Goal: Information Seeking & Learning: Find specific fact

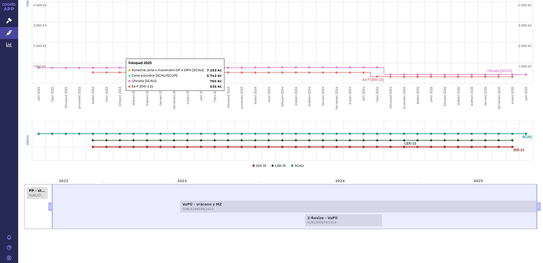
scroll to position [203, 0]
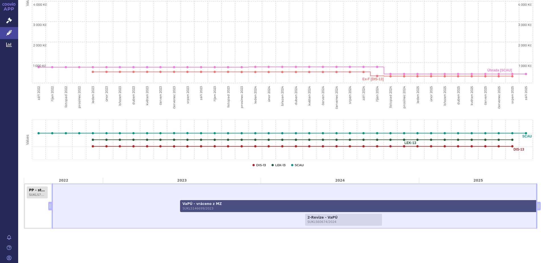
click at [190, 208] on span "SUKLS146699/2023" at bounding box center [362, 208] width 361 height 4
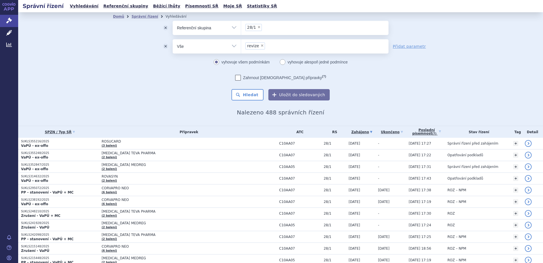
select select "filter-all"
click at [248, 92] on button "Hledat" at bounding box center [248, 94] width 32 height 11
click at [233, 47] on select "Vše Spisová značka Typ SŘ Přípravek/SUKL kód Účastník/Držitel" at bounding box center [207, 45] width 68 height 13
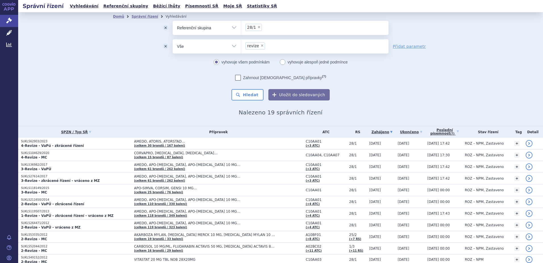
select select "filter-procedure-type"
click at [173, 39] on select "Vše Spisová značka Typ SŘ Přípravek/SUKL kód Účastník/Držitel" at bounding box center [207, 45] width 68 height 13
click at [252, 49] on ul at bounding box center [315, 45] width 148 height 12
click at [241, 49] on select at bounding box center [241, 46] width 0 height 14
type input "revize"
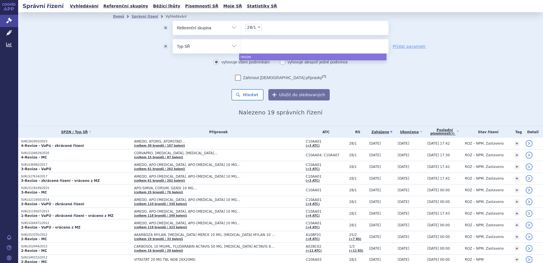
select select "revize"
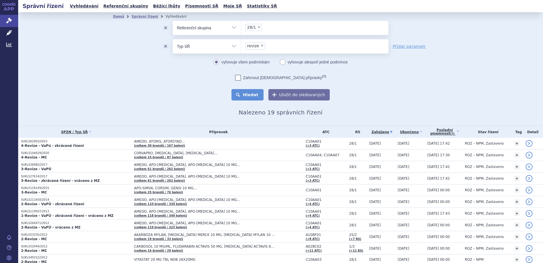
click at [245, 95] on button "Hledat" at bounding box center [248, 94] width 32 height 11
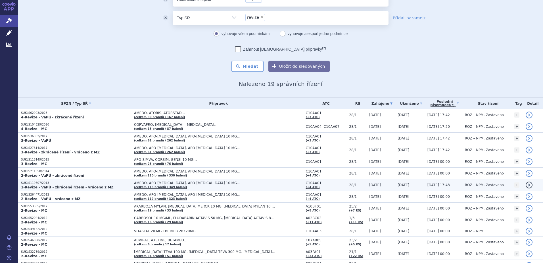
scroll to position [57, 0]
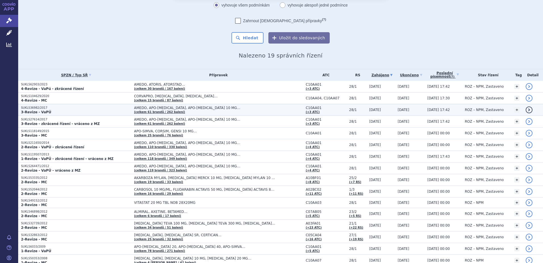
click at [45, 107] on p "SUKLS36982/2017" at bounding box center [76, 108] width 110 height 4
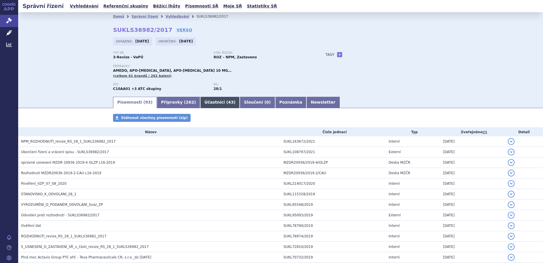
click at [206, 101] on link "Účastníci ( 43 )" at bounding box center [220, 102] width 40 height 11
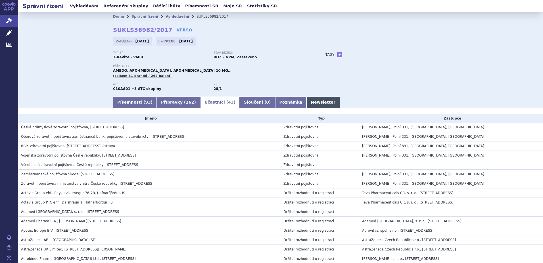
click at [307, 99] on link "Newsletter" at bounding box center [323, 102] width 33 height 11
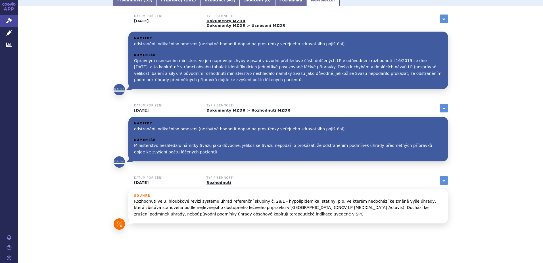
scroll to position [111, 0]
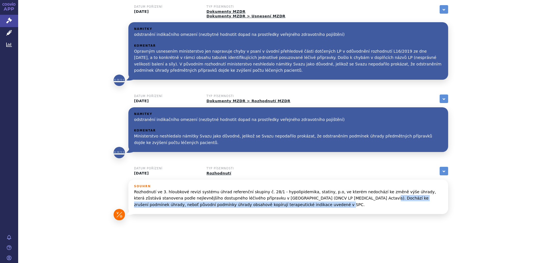
drag, startPoint x: 310, startPoint y: 197, endPoint x: 292, endPoint y: 209, distance: 21.3
click at [292, 209] on div "Souhrn Rozhodnutí ve 3. hloubkové revizi systému úhrad referenční skupiny č. 28…" at bounding box center [288, 197] width 309 height 27
copy p "Dochází ke zrušení podmínek úhrady, neboť původní podmínky úhrady obsahově kopí…"
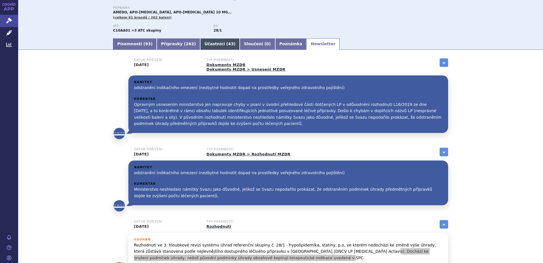
scroll to position [0, 0]
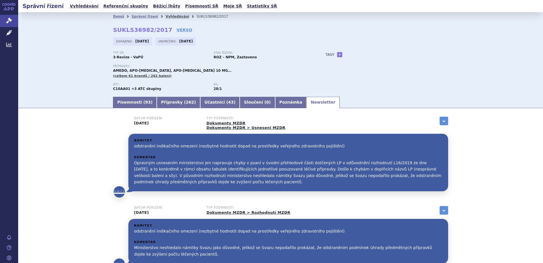
click at [166, 17] on link "Vyhledávání" at bounding box center [178, 16] width 24 height 4
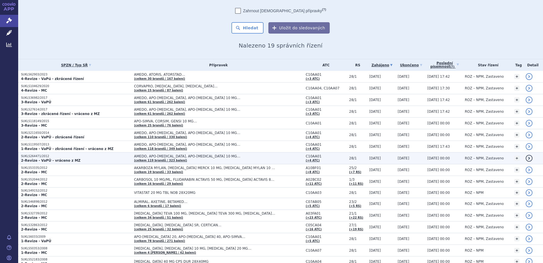
scroll to position [57, 0]
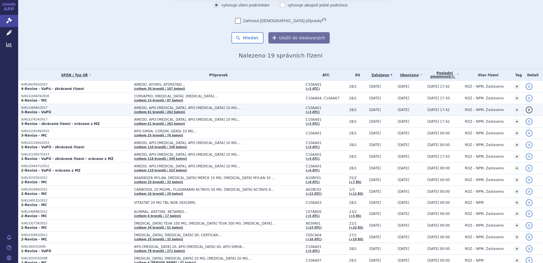
click at [430, 107] on td "04.06.2021 17:42" at bounding box center [444, 110] width 38 height 12
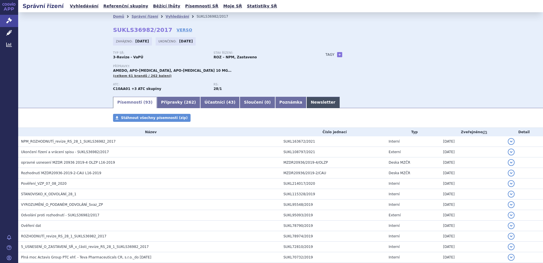
click at [307, 101] on link "Newsletter" at bounding box center [323, 102] width 33 height 11
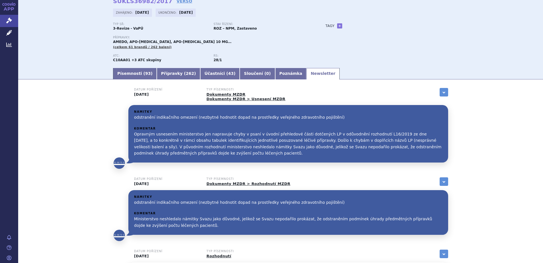
scroll to position [26, 0]
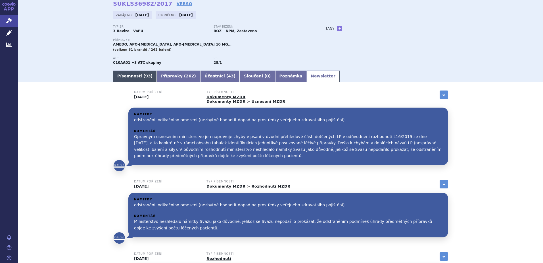
click at [128, 77] on link "Písemnosti ( 93 )" at bounding box center [135, 75] width 44 height 11
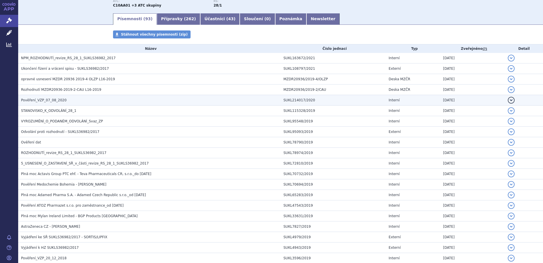
scroll to position [83, 0]
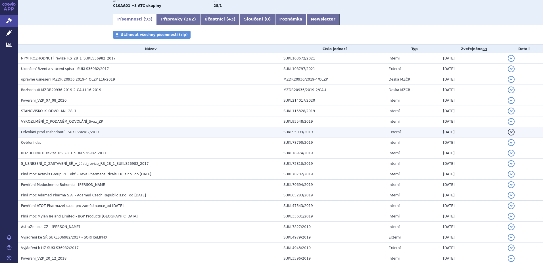
click at [49, 127] on td "Odvolání proti rozhodnutí - SUKLS36982/2017" at bounding box center [149, 132] width 263 height 11
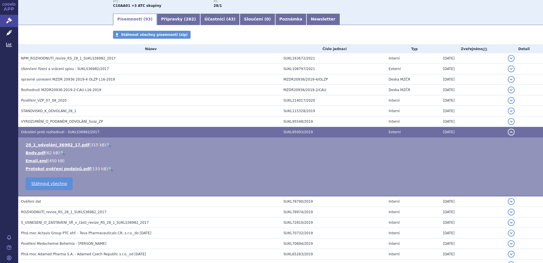
click at [101, 144] on li "28_1_odvolání_36982_17.pdf ( 315 kB ) 🔍" at bounding box center [282, 145] width 512 height 6
click at [106, 144] on link "🔍" at bounding box center [108, 144] width 5 height 5
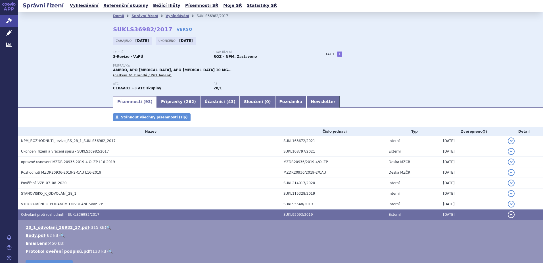
scroll to position [0, 0]
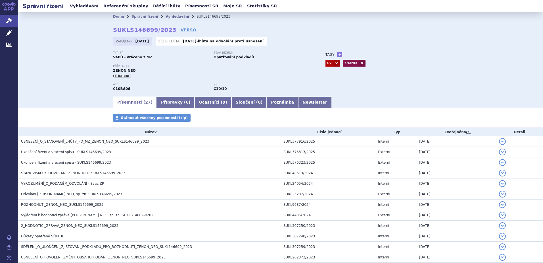
click at [298, 99] on link "Newsletter" at bounding box center [314, 102] width 33 height 11
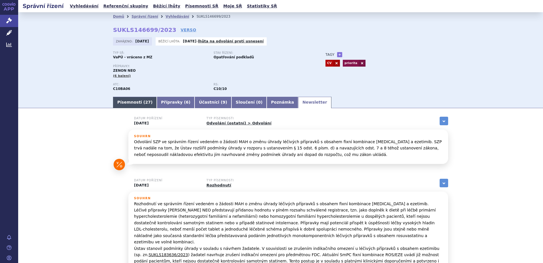
click at [133, 104] on link "Písemnosti ( 27 )" at bounding box center [135, 102] width 44 height 11
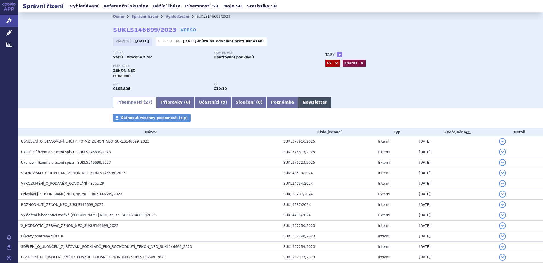
click at [298, 101] on link "Newsletter" at bounding box center [314, 102] width 33 height 11
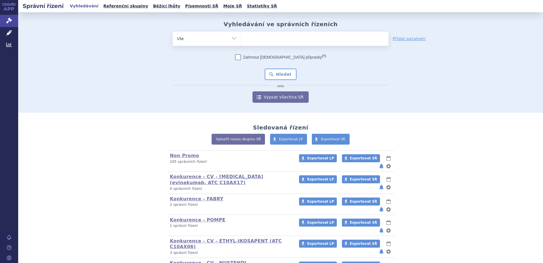
click at [273, 38] on ul at bounding box center [315, 38] width 148 height 12
click at [241, 38] on select at bounding box center [241, 38] width 0 height 14
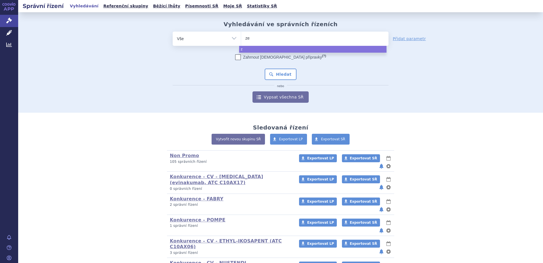
type input "zen"
type input "zeno"
type input "zenon"
type input "zenon n"
type input "zenon ne"
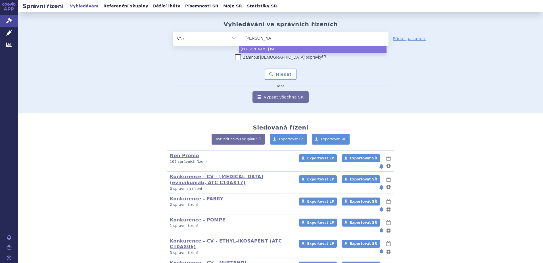
type input "zenon neo"
select select "zenon neo"
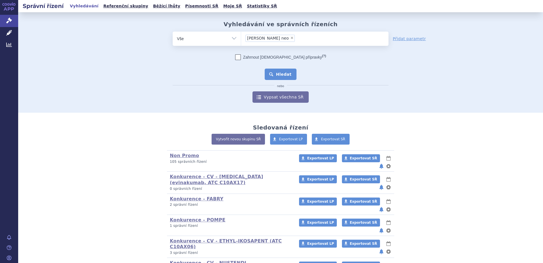
click at [274, 75] on button "Hledat" at bounding box center [281, 74] width 32 height 11
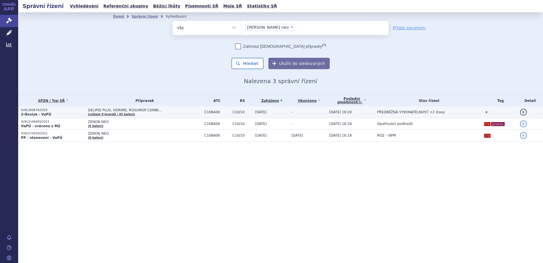
click at [46, 114] on strong "2-Revize - VaPÚ" at bounding box center [36, 114] width 30 height 4
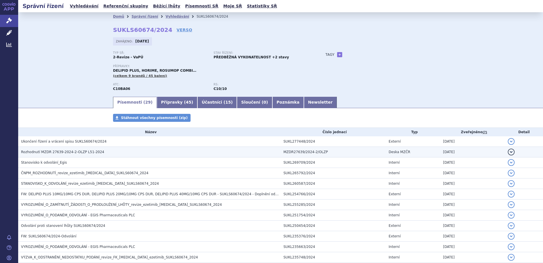
click at [47, 152] on span "Rozhodnutí MZDR 27639-2024-2-OLZP L51-2024" at bounding box center [62, 152] width 83 height 4
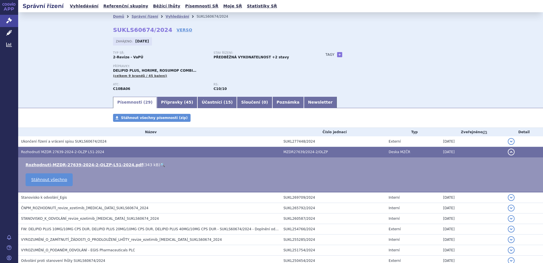
click at [160, 165] on link "🔍" at bounding box center [162, 164] width 5 height 5
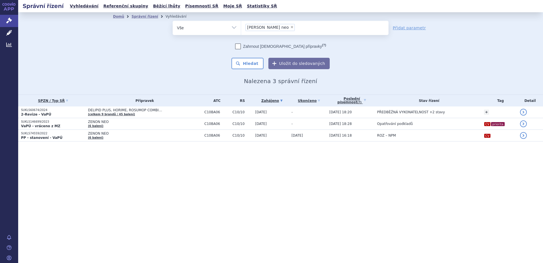
drag, startPoint x: 265, startPoint y: 27, endPoint x: 270, endPoint y: 27, distance: 4.9
click at [265, 27] on span "zenon neo" at bounding box center [268, 27] width 42 height 4
click at [241, 27] on select "zenon neo" at bounding box center [241, 27] width 0 height 14
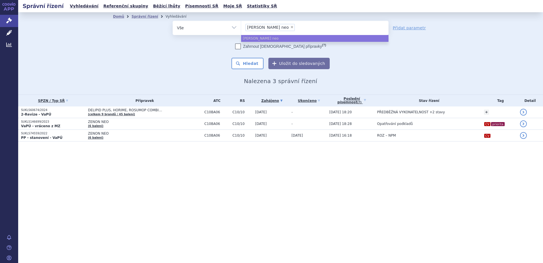
click at [291, 27] on span "×" at bounding box center [292, 26] width 3 height 3
click at [241, 27] on select "zenon neo" at bounding box center [241, 27] width 0 height 14
select select
type input "su"
type input "suk"
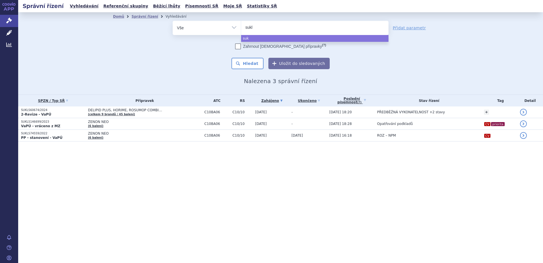
type input "sukls"
type input "sukl"
type input "su"
type input "s"
type input "SU"
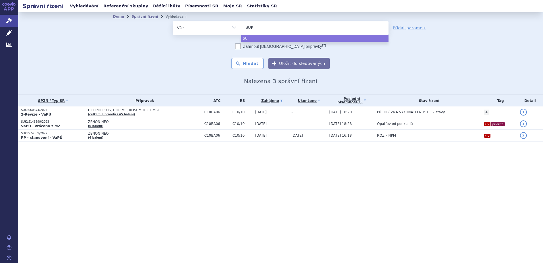
type input "SUKL"
type input "SUKLS"
type input "SUKLS1"
type input "SUKLS18"
type input "SUKLS183"
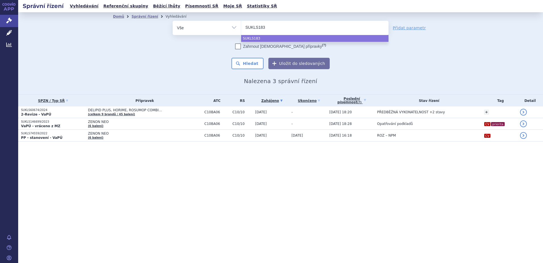
type input "SUKLS1836"
type input "SUKLS183636"
type input "SUKLS183636/"
type input "SUKLS183636/2"
type input "SUKLS183636/20"
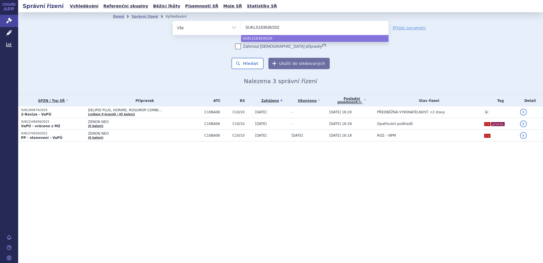
type input "SUKLS183636/2023"
select select "SUKLS183636/2023"
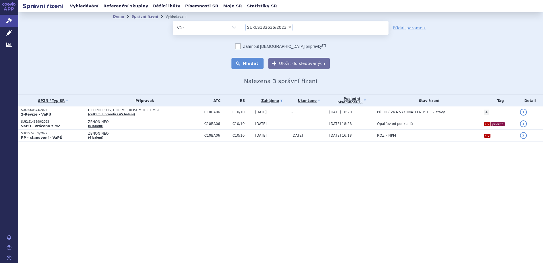
click at [248, 64] on button "Hledat" at bounding box center [248, 63] width 32 height 11
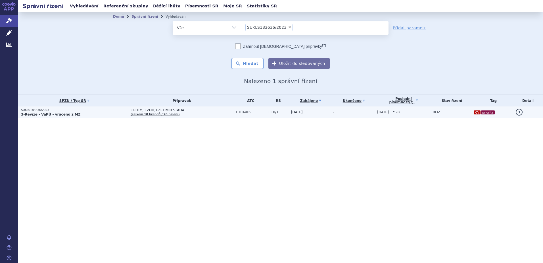
click at [42, 114] on strong "3-Revize - VaPÚ - vráceno z MZ" at bounding box center [51, 114] width 60 height 4
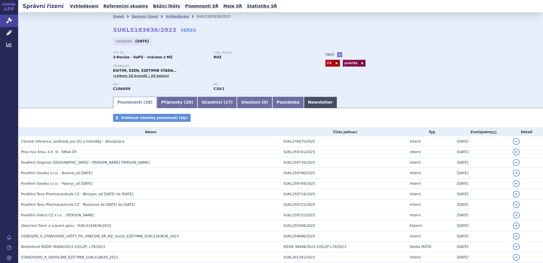
click at [304, 100] on link "Newsletter" at bounding box center [320, 102] width 33 height 11
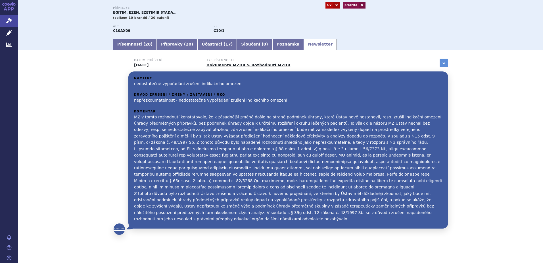
scroll to position [72, 0]
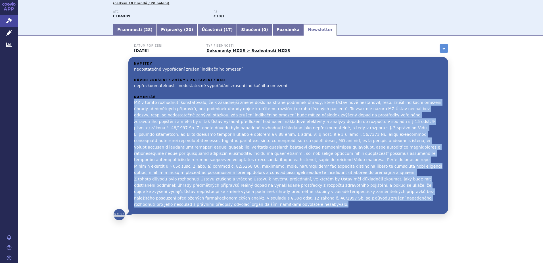
drag, startPoint x: 132, startPoint y: 103, endPoint x: 334, endPoint y: 204, distance: 225.9
click at [334, 204] on p "MZ v tomto rozhodnutí konstatovalo, že k zásadnější změně došlo na straně podmí…" at bounding box center [288, 153] width 309 height 108
click at [235, 186] on p "MZ v tomto rozhodnutí konstatovalo, že k zásadnější změně došlo na straně podmí…" at bounding box center [288, 153] width 309 height 108
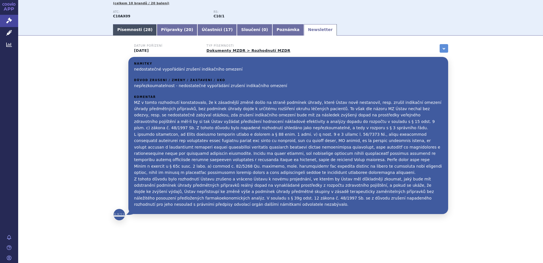
click at [124, 27] on link "Písemnosti ( 28 )" at bounding box center [135, 29] width 44 height 11
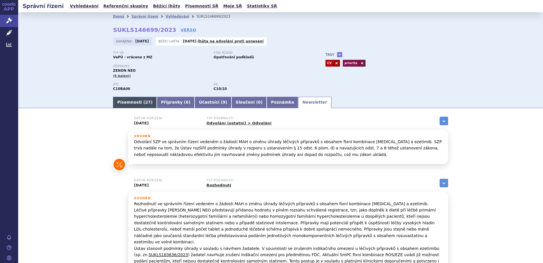
click at [126, 102] on link "Písemnosti ( 27 )" at bounding box center [135, 102] width 44 height 11
